Goal: Ask a question: Seek information or help from site administrators or community

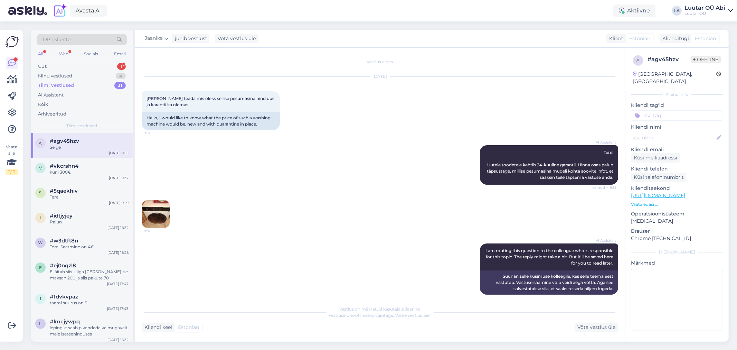
scroll to position [137, 0]
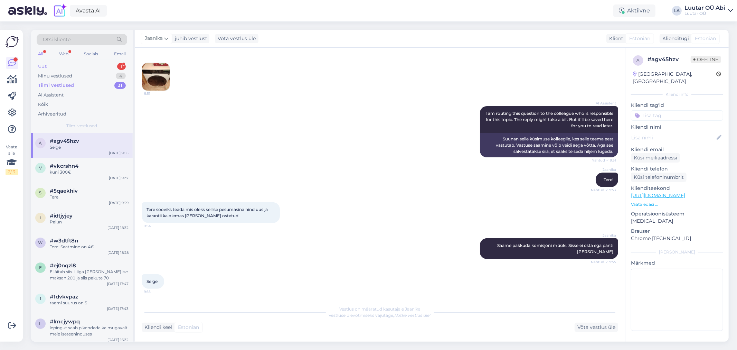
click at [76, 65] on div "Uus 1" at bounding box center [82, 66] width 91 height 10
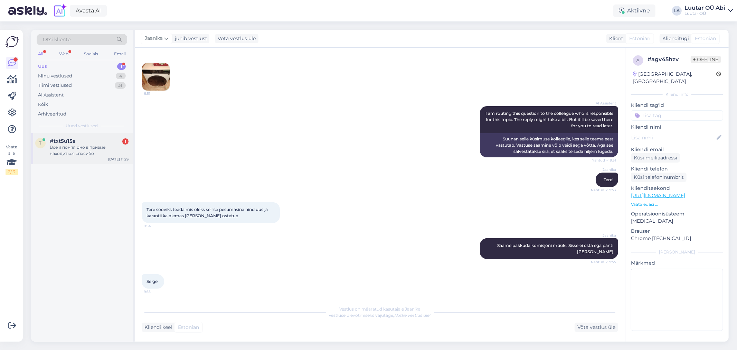
click at [94, 151] on div "Все я понял оно в призме находиться спасибо" at bounding box center [89, 150] width 79 height 12
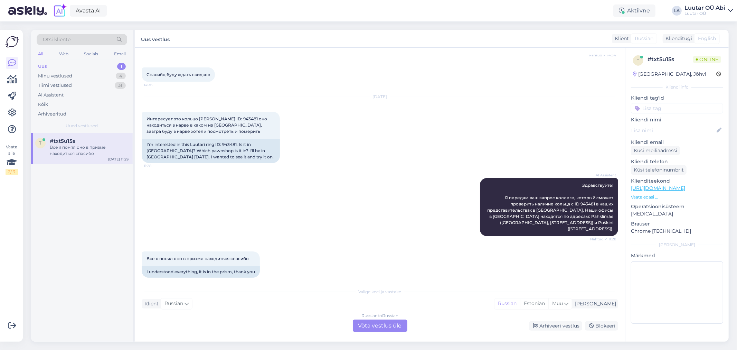
click at [372, 317] on div "Russian to Russian" at bounding box center [379, 315] width 37 height 6
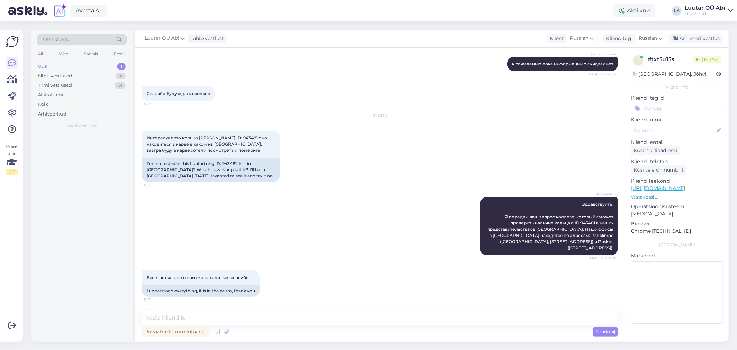
scroll to position [243, 0]
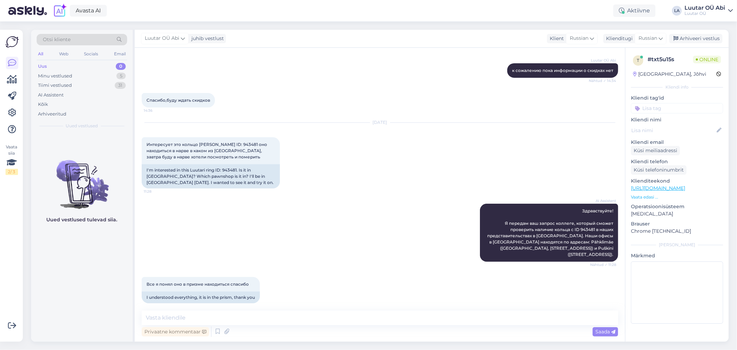
click at [350, 246] on div "AI Assistent Здравствуйте! Я передам ваш запрос коллеге, который сможет провери…" at bounding box center [380, 232] width 476 height 73
drag, startPoint x: 222, startPoint y: 142, endPoint x: 234, endPoint y: 143, distance: 11.7
click at [234, 143] on span "Интересует это кольцо [PERSON_NAME] ID: 943481 оно находиться в нарве в каком и…" at bounding box center [207, 151] width 122 height 18
click at [231, 143] on span "Интересует это кольцо [PERSON_NAME] ID: 943481 оно находиться в нарве в каком и…" at bounding box center [207, 151] width 122 height 18
drag, startPoint x: 220, startPoint y: 143, endPoint x: 236, endPoint y: 143, distance: 15.9
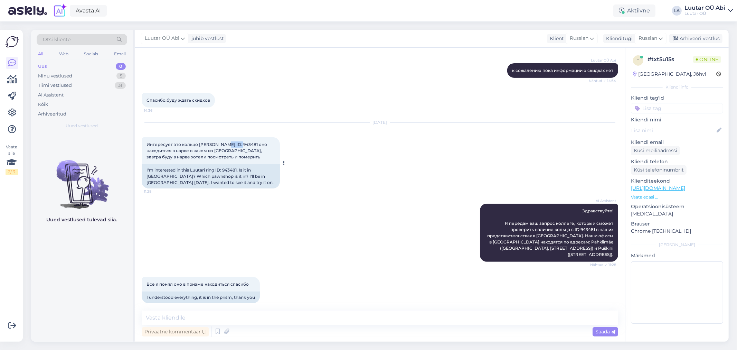
click at [236, 143] on span "Интересует это кольцо [PERSON_NAME] ID: 943481 оно находиться в нарве в каком и…" at bounding box center [207, 151] width 122 height 18
copy span "943481"
click at [101, 88] on div "Tiimi vestlused 32" at bounding box center [82, 85] width 91 height 10
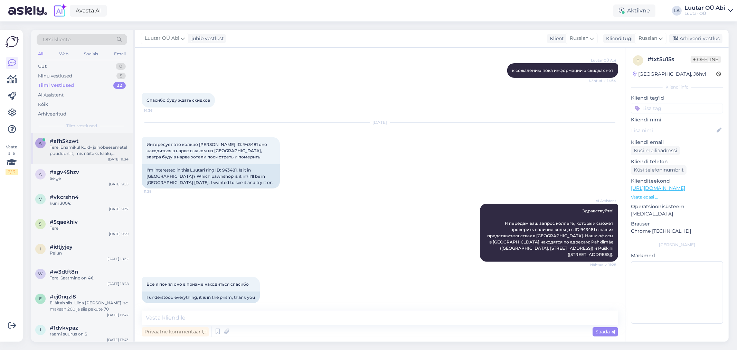
drag, startPoint x: 101, startPoint y: 150, endPoint x: 118, endPoint y: 144, distance: 18.9
click at [101, 150] on div "Tere! Enamikul kuld- ja hõbeesemetel puudub silt, mis näitaks kaalu, puhtust [P…" at bounding box center [89, 150] width 79 height 12
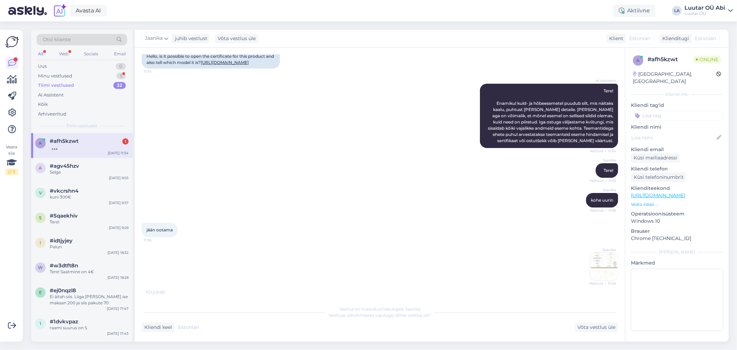
scroll to position [96, 0]
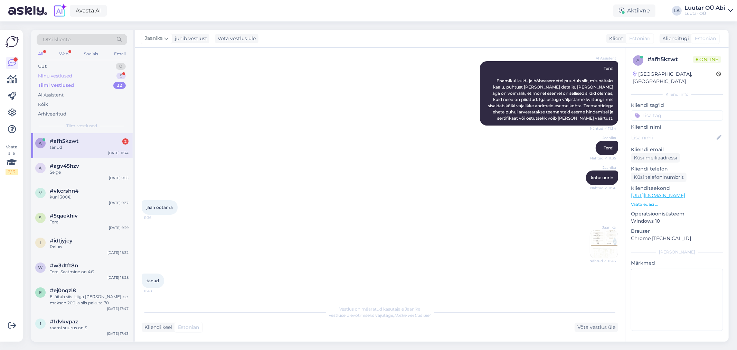
click at [93, 74] on div "Minu vestlused 5" at bounding box center [82, 76] width 91 height 10
